Goal: Task Accomplishment & Management: Manage account settings

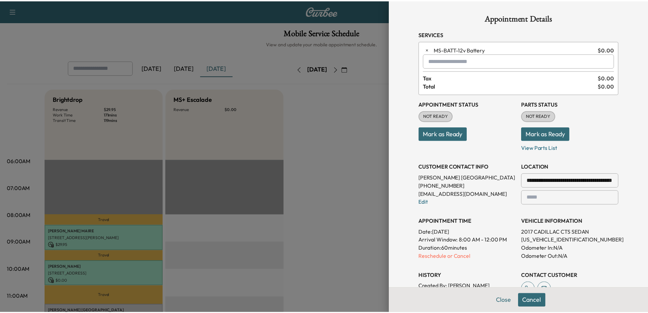
scroll to position [102, 0]
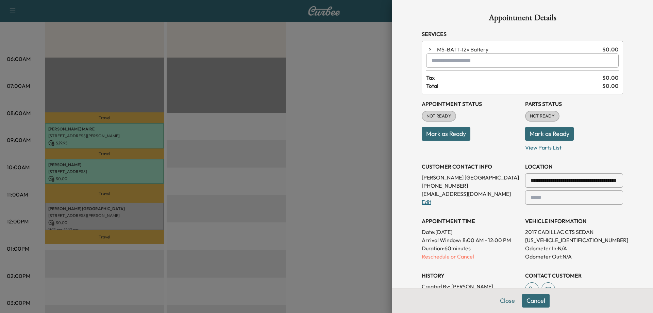
click at [423, 200] on link "Edit" at bounding box center [427, 201] width 10 height 7
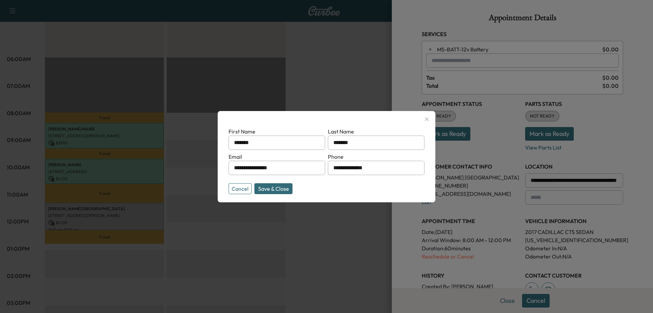
click at [377, 170] on input "**********" at bounding box center [376, 168] width 97 height 14
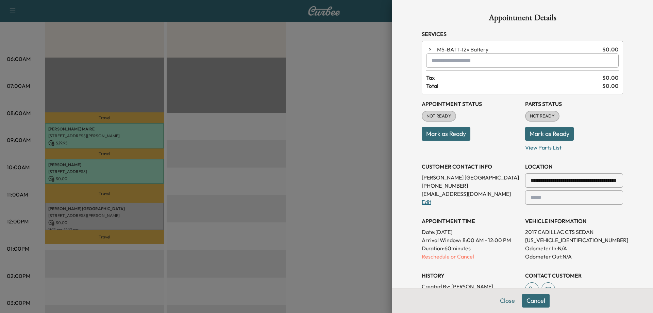
click at [422, 200] on link "Edit" at bounding box center [427, 201] width 10 height 7
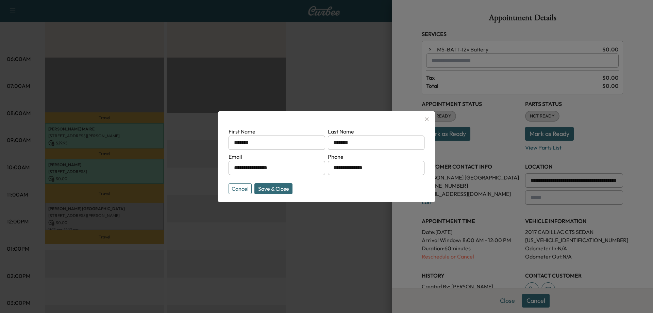
drag, startPoint x: 382, startPoint y: 168, endPoint x: 297, endPoint y: 168, distance: 85.0
click at [297, 168] on form "**********" at bounding box center [327, 159] width 196 height 64
paste input "**********"
type input "**********"
click at [282, 187] on button "Save & Close" at bounding box center [273, 188] width 38 height 11
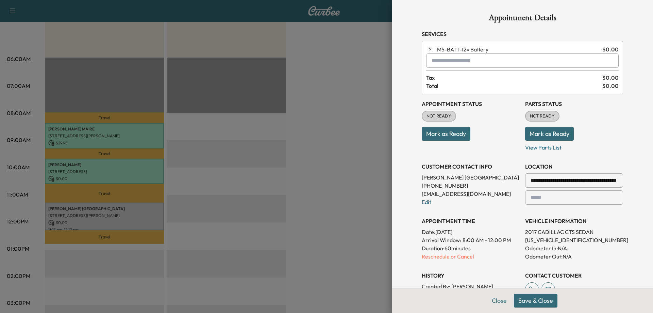
click at [520, 298] on button "Save & Close" at bounding box center [536, 301] width 44 height 14
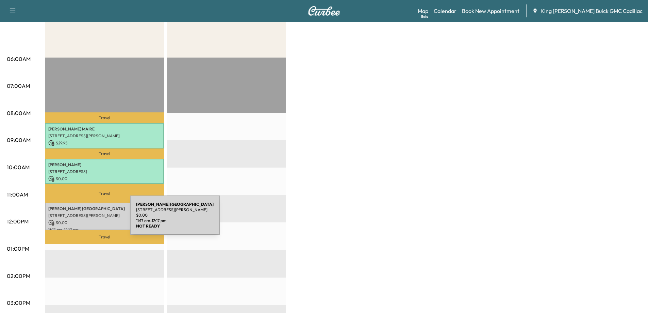
click at [79, 219] on p "$ 0.00" at bounding box center [104, 222] width 112 height 6
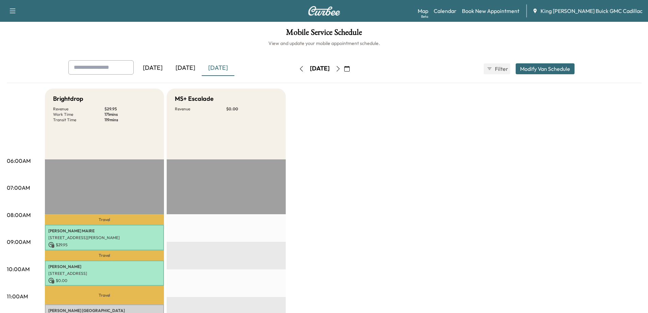
scroll to position [0, 0]
click at [188, 71] on div "[DATE]" at bounding box center [185, 69] width 33 height 16
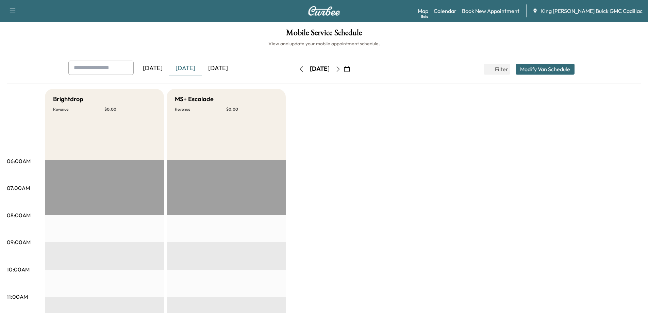
click at [221, 73] on div "[DATE]" at bounding box center [218, 69] width 33 height 16
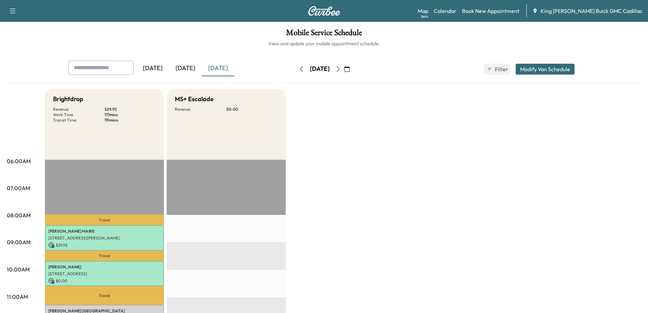
click at [341, 69] on icon "button" at bounding box center [337, 68] width 5 height 5
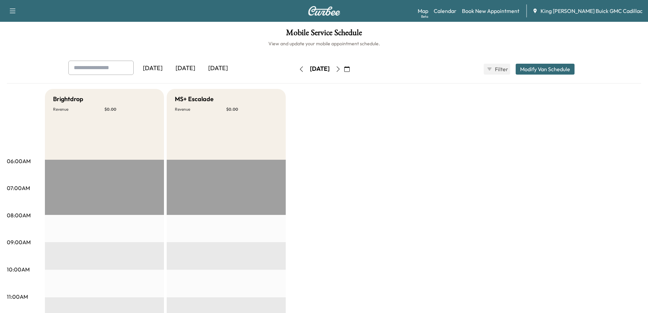
click at [299, 67] on icon "button" at bounding box center [301, 68] width 5 height 5
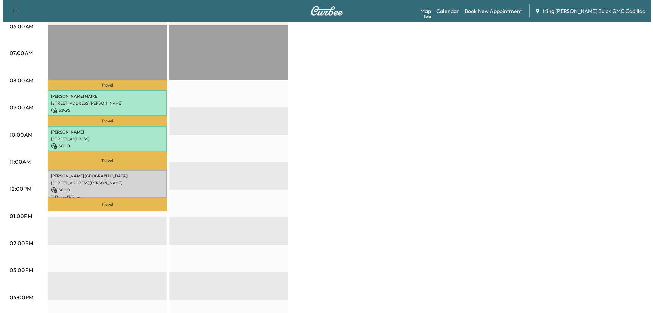
scroll to position [136, 0]
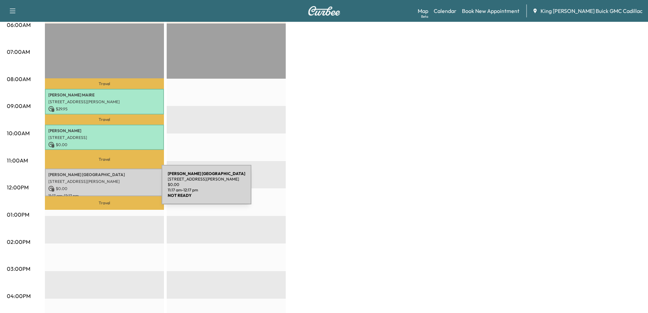
drag, startPoint x: 111, startPoint y: 188, endPoint x: 106, endPoint y: 187, distance: 5.1
click at [106, 187] on p "$ 0.00" at bounding box center [104, 188] width 112 height 6
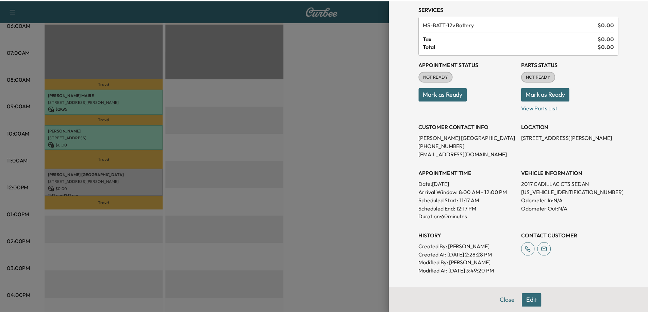
scroll to position [81, 0]
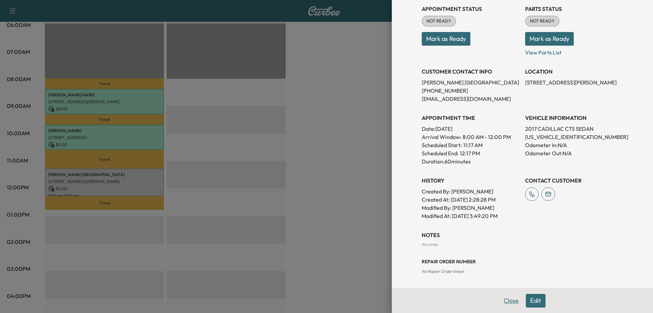
click at [500, 298] on button "Close" at bounding box center [511, 301] width 24 height 14
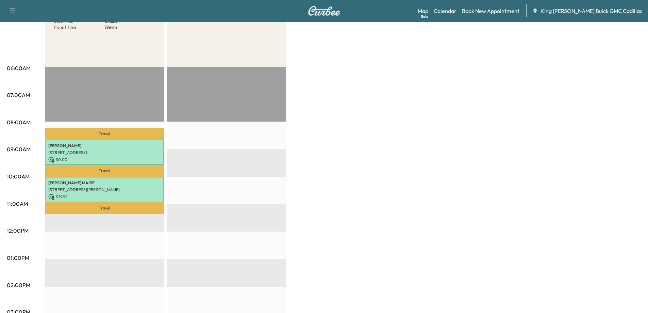
scroll to position [68, 0]
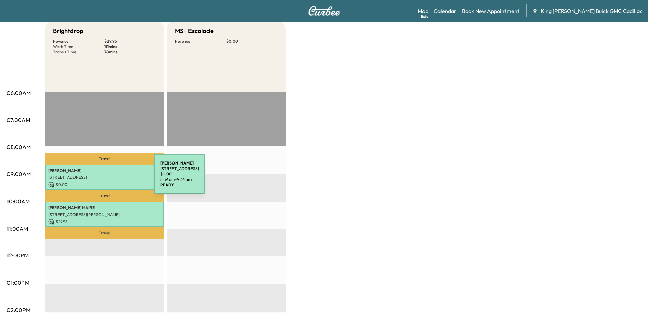
click at [103, 178] on p "[STREET_ADDRESS]" at bounding box center [104, 177] width 112 height 5
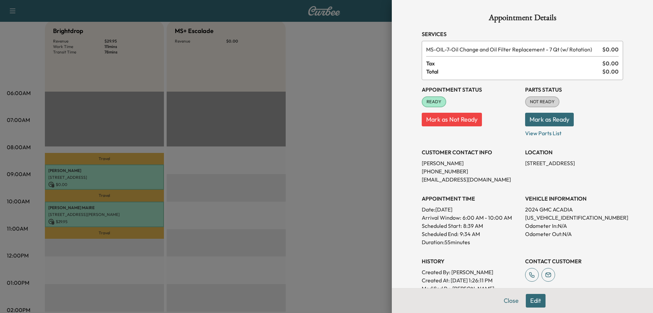
click at [505, 303] on button "Close" at bounding box center [511, 301] width 24 height 14
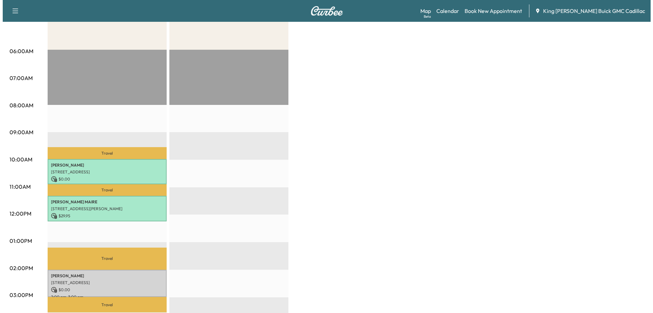
scroll to position [136, 0]
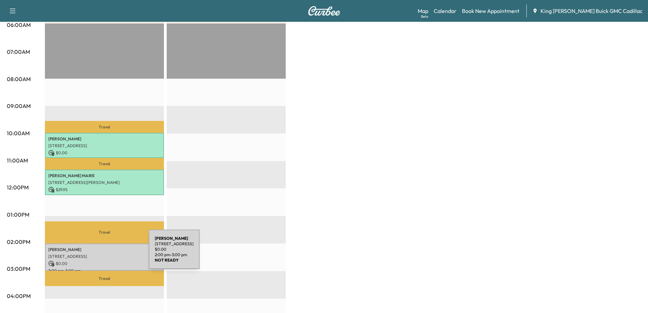
click at [98, 253] on p "[STREET_ADDRESS]" at bounding box center [104, 255] width 112 height 5
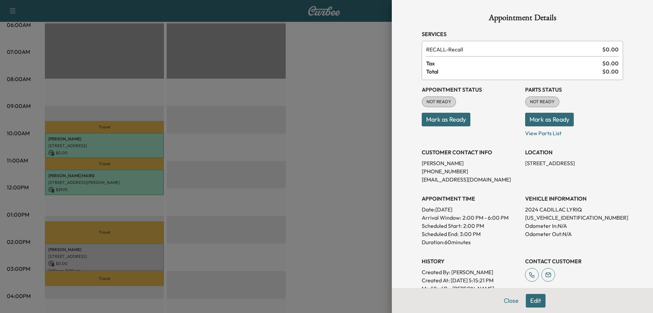
click at [436, 124] on button "Mark as Ready" at bounding box center [446, 120] width 49 height 14
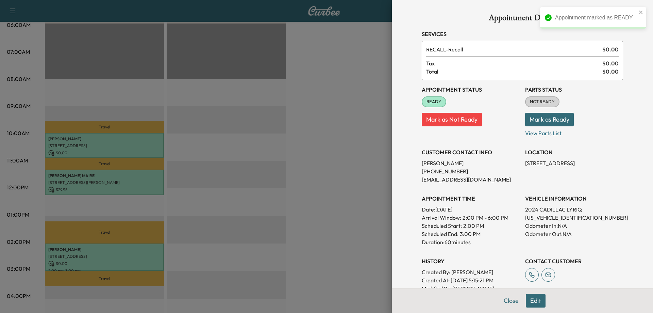
click at [528, 121] on button "Mark as Ready" at bounding box center [549, 120] width 49 height 14
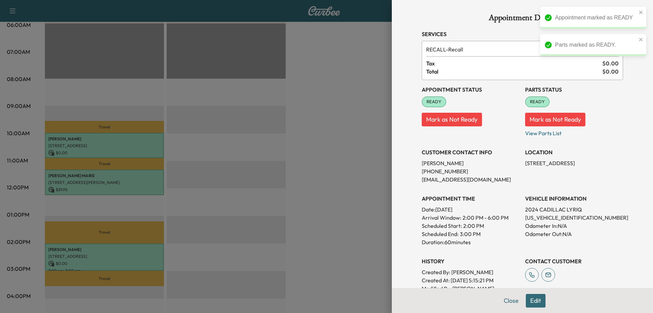
click at [103, 183] on div at bounding box center [326, 156] width 653 height 313
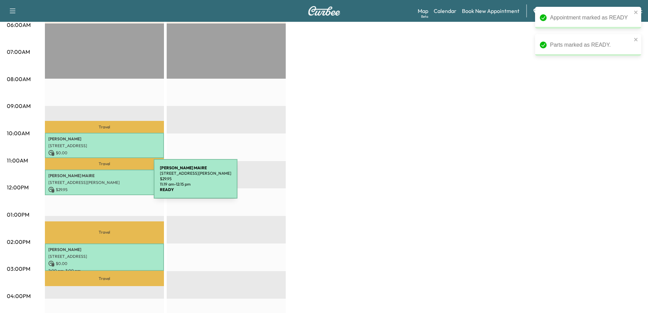
click at [103, 183] on p "[STREET_ADDRESS][PERSON_NAME]" at bounding box center [104, 182] width 112 height 5
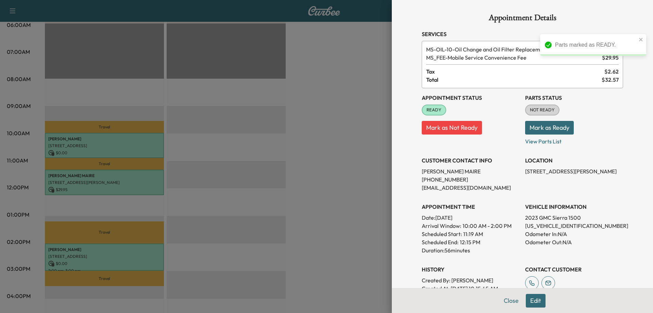
click at [550, 127] on button "Mark as Ready" at bounding box center [549, 128] width 49 height 14
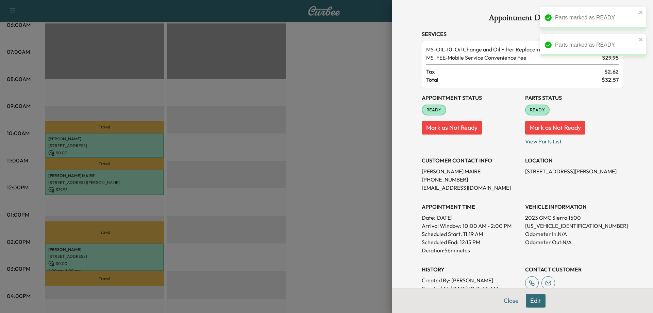
click at [113, 150] on div at bounding box center [326, 156] width 653 height 313
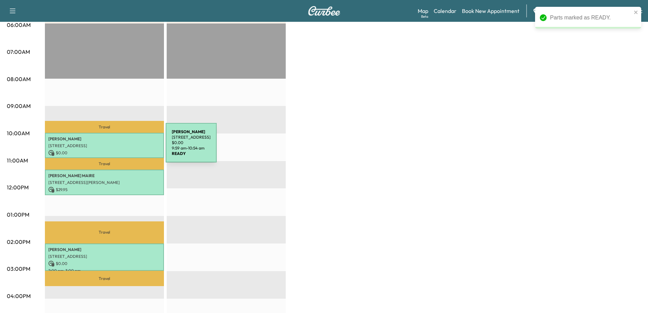
click at [115, 147] on p "[STREET_ADDRESS]" at bounding box center [104, 145] width 112 height 5
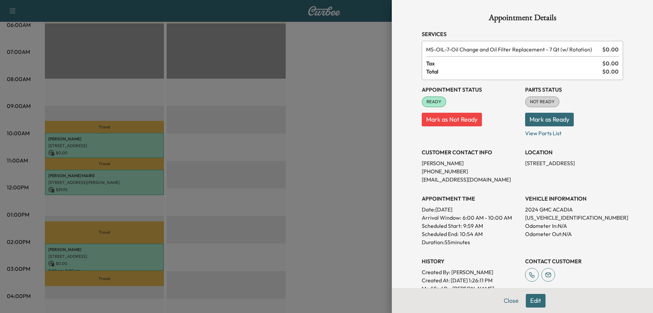
click at [551, 120] on button "Mark as Ready" at bounding box center [549, 120] width 49 height 14
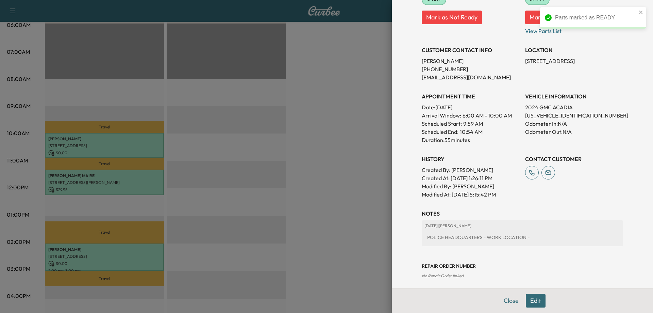
scroll to position [106, 0]
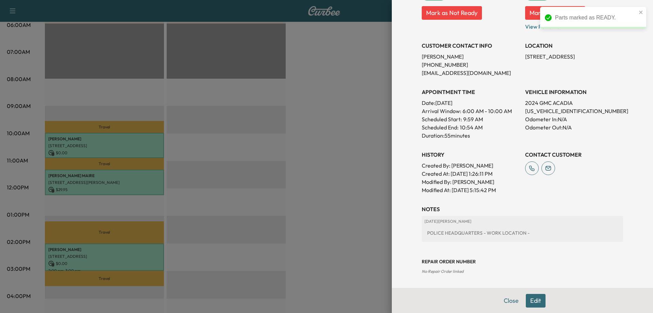
click at [362, 190] on div at bounding box center [326, 156] width 653 height 313
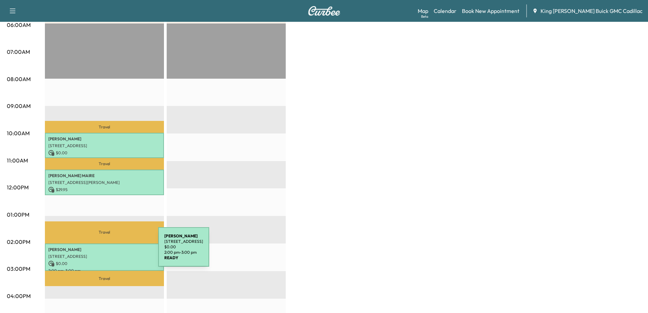
click at [107, 253] on p "[STREET_ADDRESS]" at bounding box center [104, 255] width 112 height 5
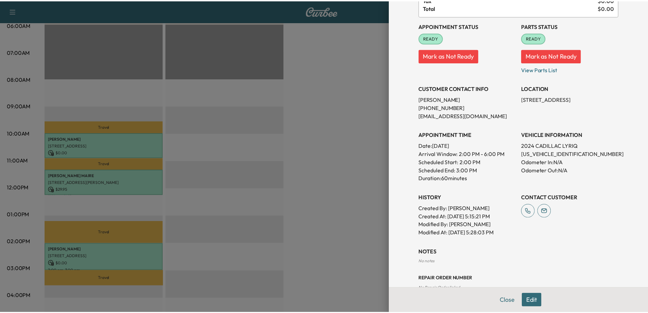
scroll to position [81, 0]
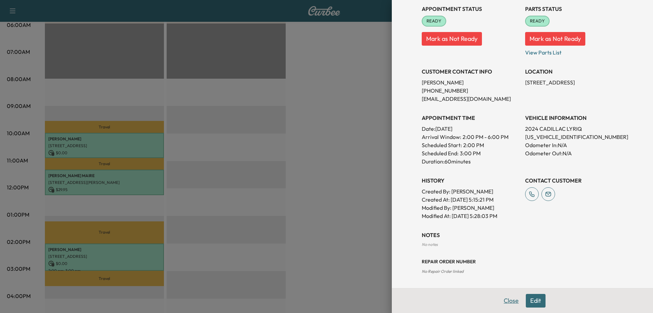
click at [507, 302] on button "Close" at bounding box center [511, 301] width 24 height 14
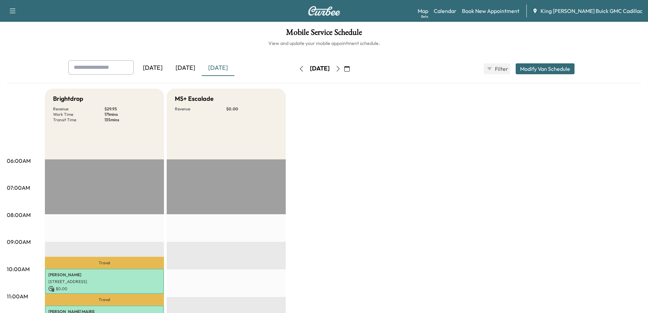
scroll to position [0, 0]
